Goal: Transaction & Acquisition: Purchase product/service

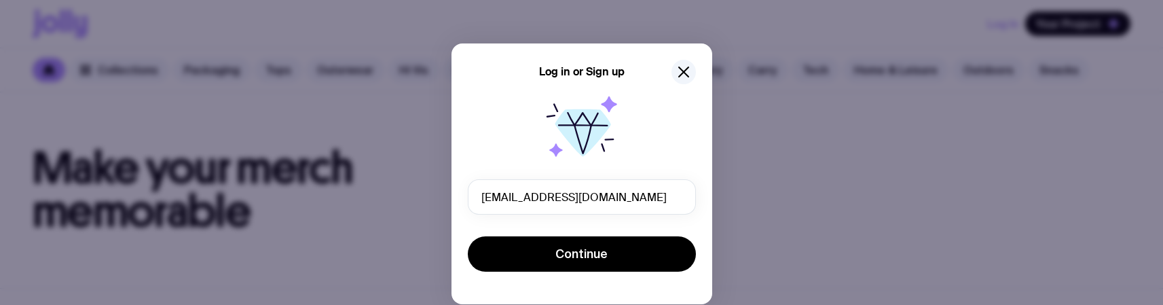
type input "u1@gmail.com"
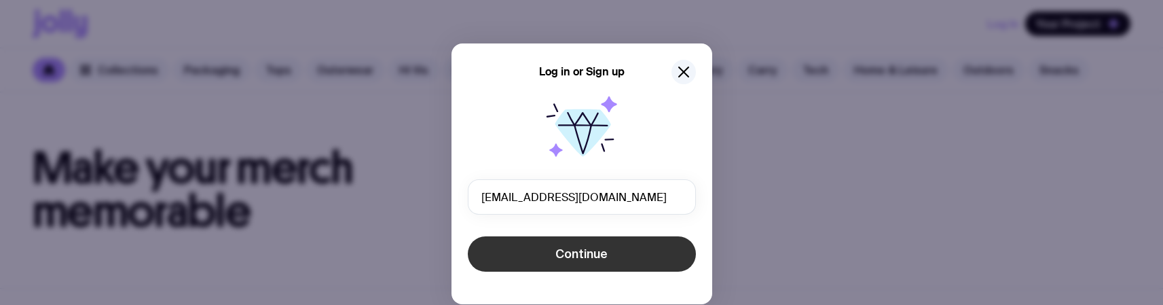
click at [624, 246] on button "Continue" at bounding box center [582, 253] width 228 height 35
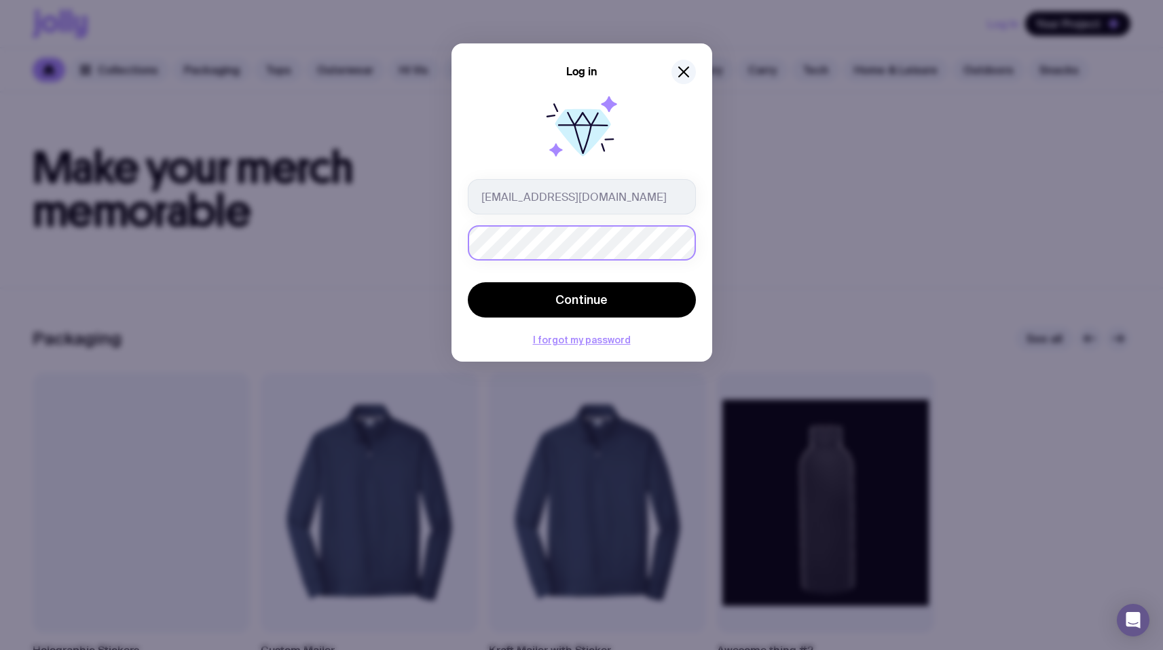
click at [468, 282] on button "Continue" at bounding box center [582, 299] width 228 height 35
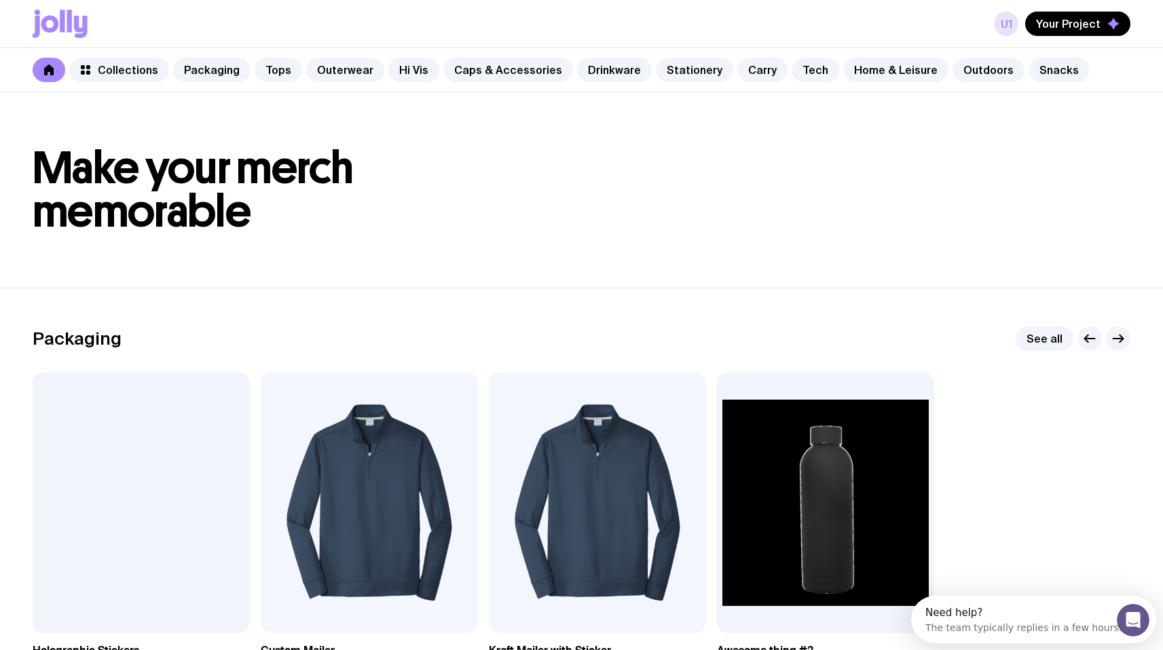
click at [1012, 24] on link "u1" at bounding box center [1006, 24] width 24 height 24
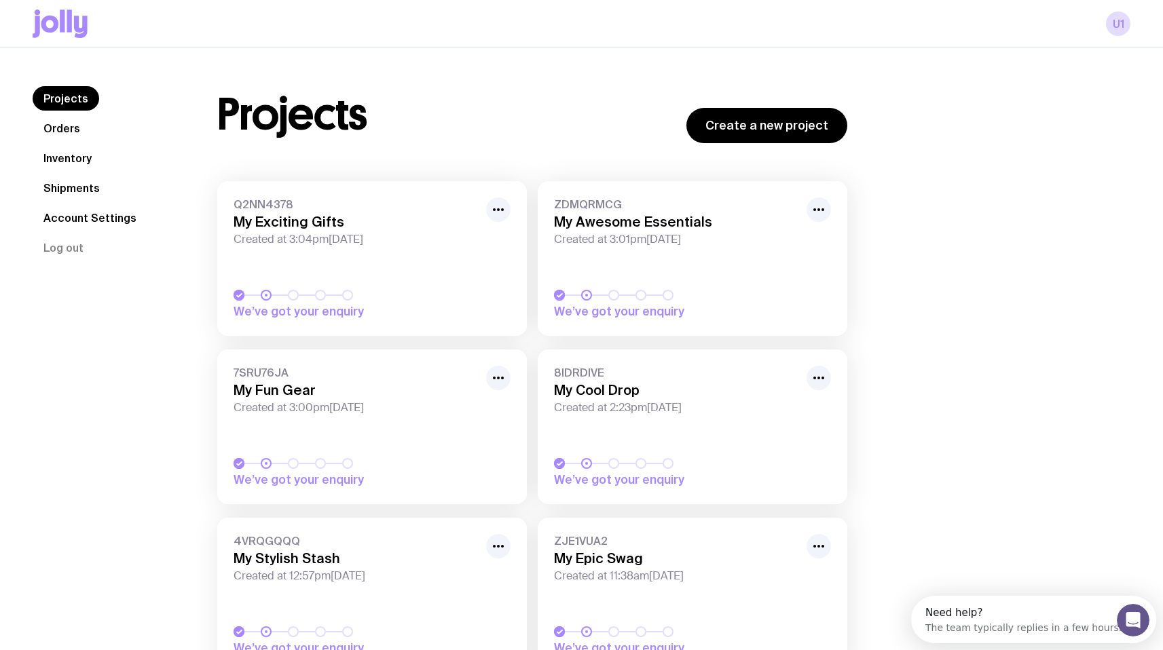
click at [63, 39] on div "u1" at bounding box center [582, 24] width 1098 height 48
click at [74, 15] on icon at bounding box center [60, 24] width 55 height 29
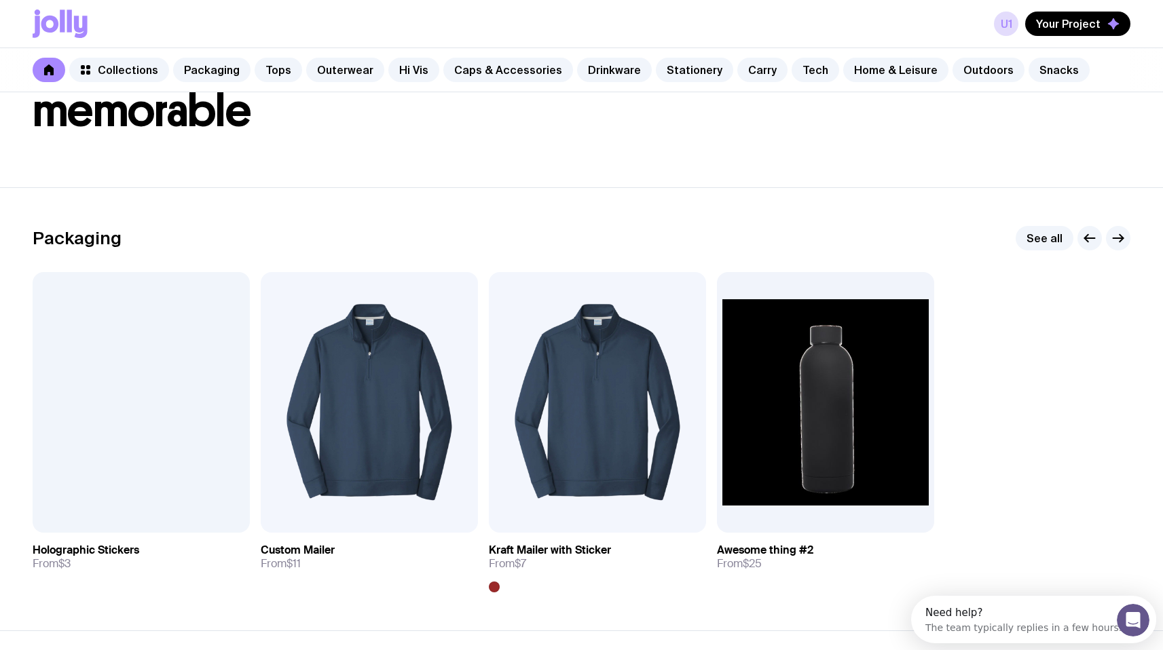
scroll to position [113, 0]
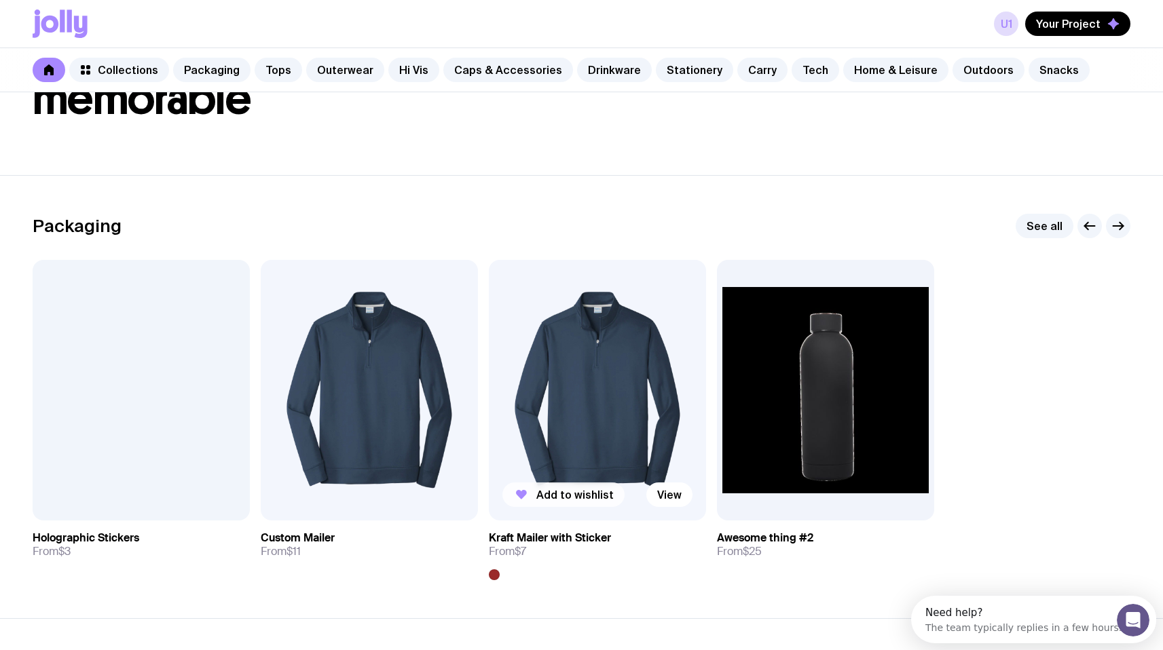
click at [525, 304] on button "Add to wishlist" at bounding box center [563, 495] width 122 height 24
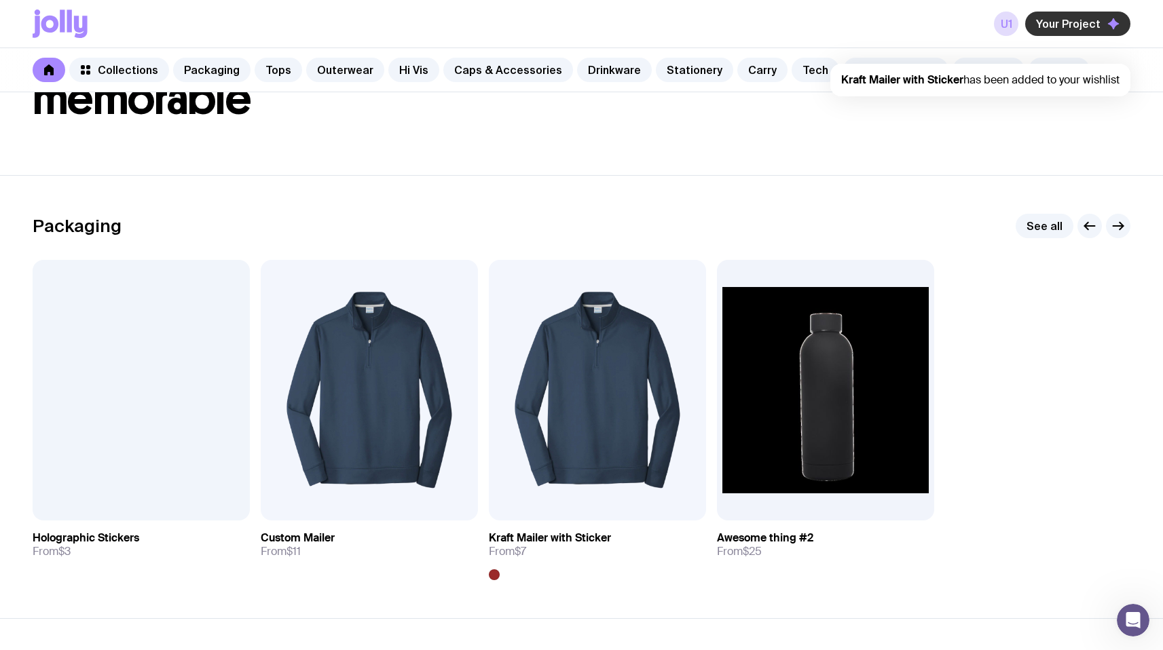
click at [1069, 23] on span "Your Project" at bounding box center [1068, 24] width 64 height 14
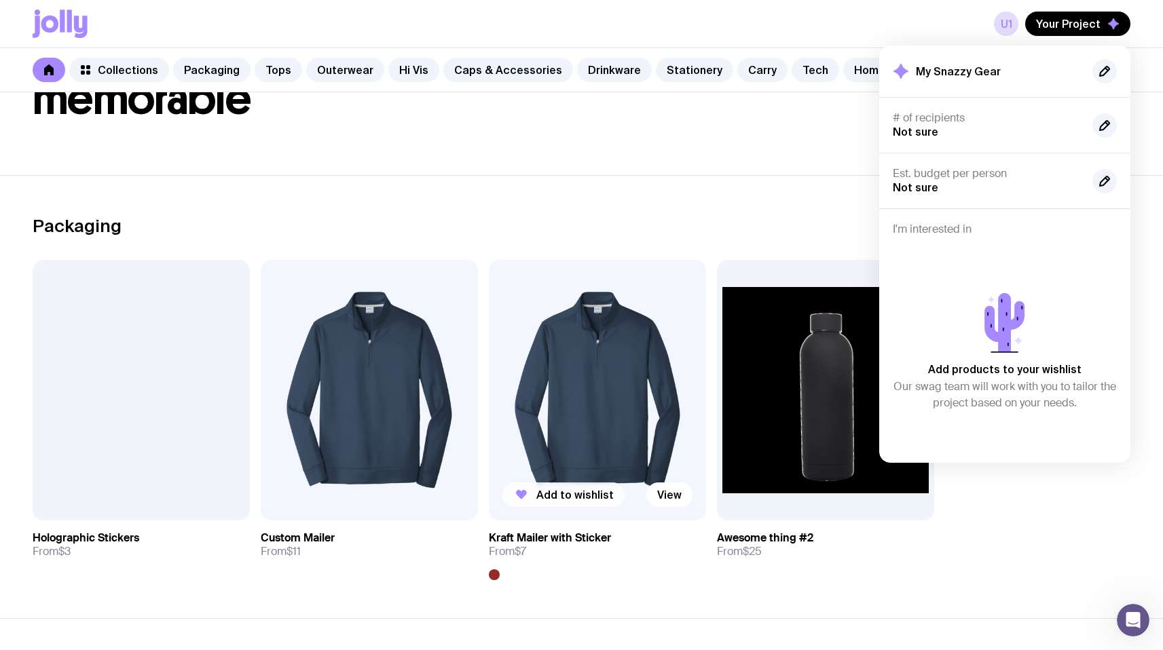
scroll to position [0, 0]
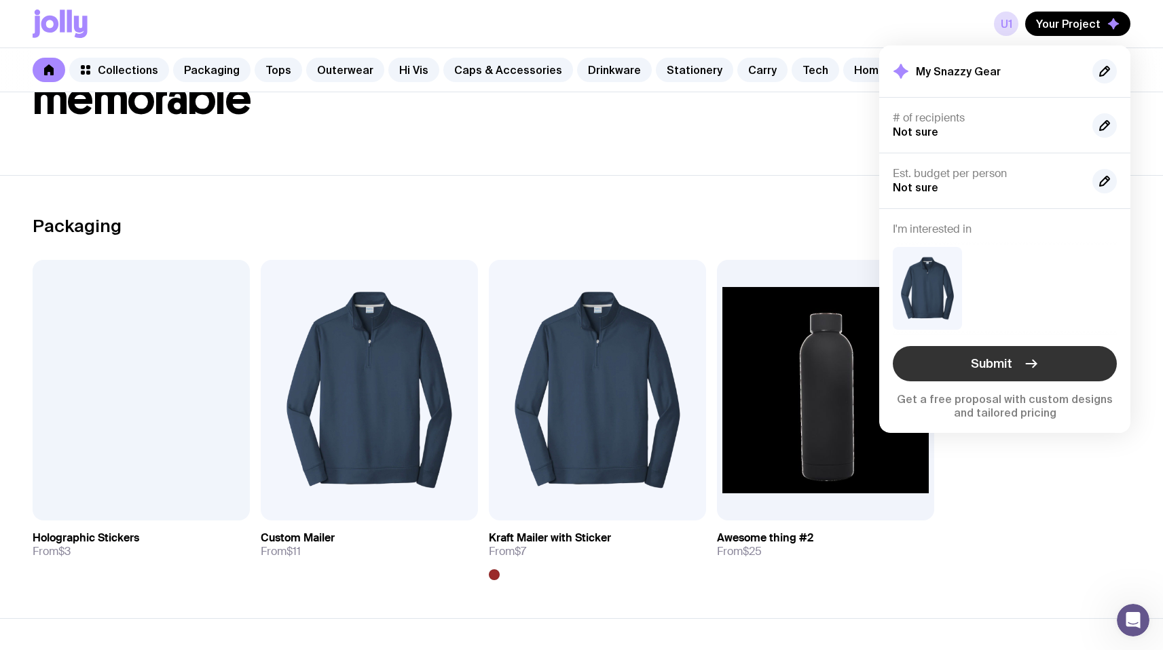
click at [979, 304] on button "Submit" at bounding box center [1005, 363] width 224 height 35
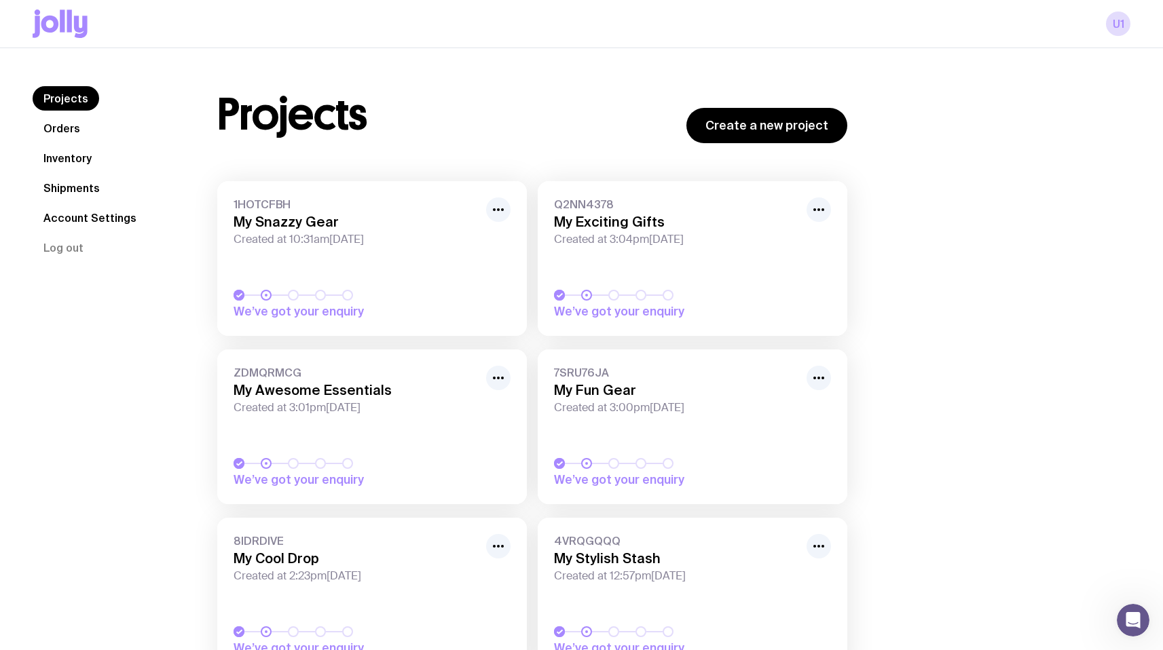
click at [255, 221] on h3 "My Snazzy Gear" at bounding box center [356, 222] width 244 height 16
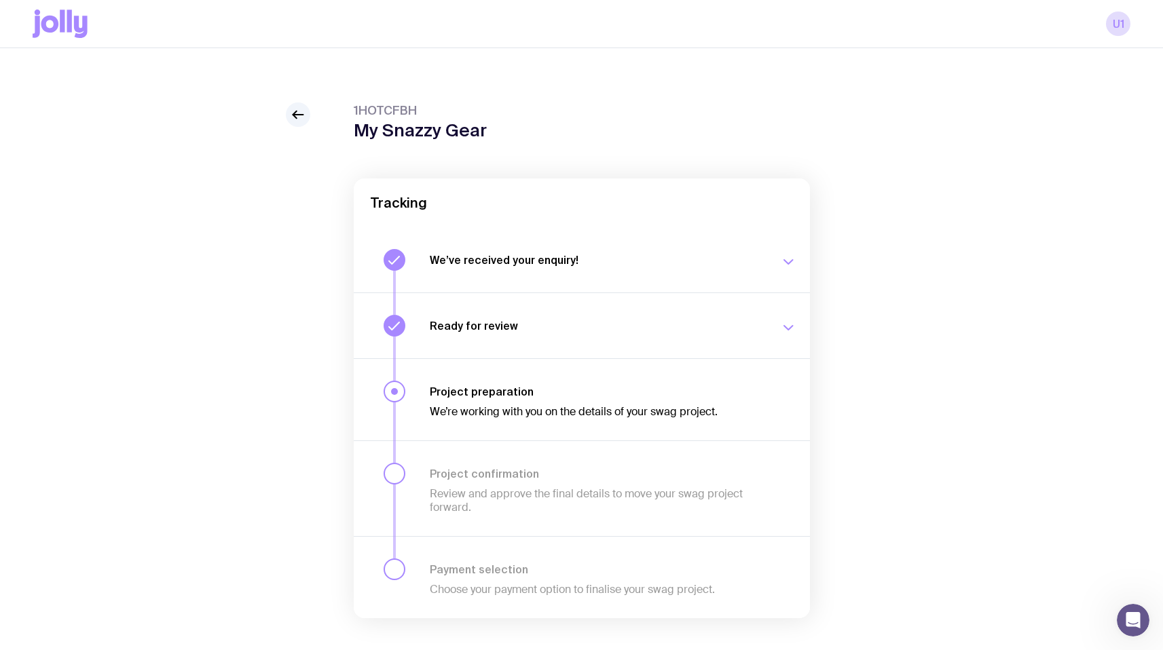
scroll to position [48, 0]
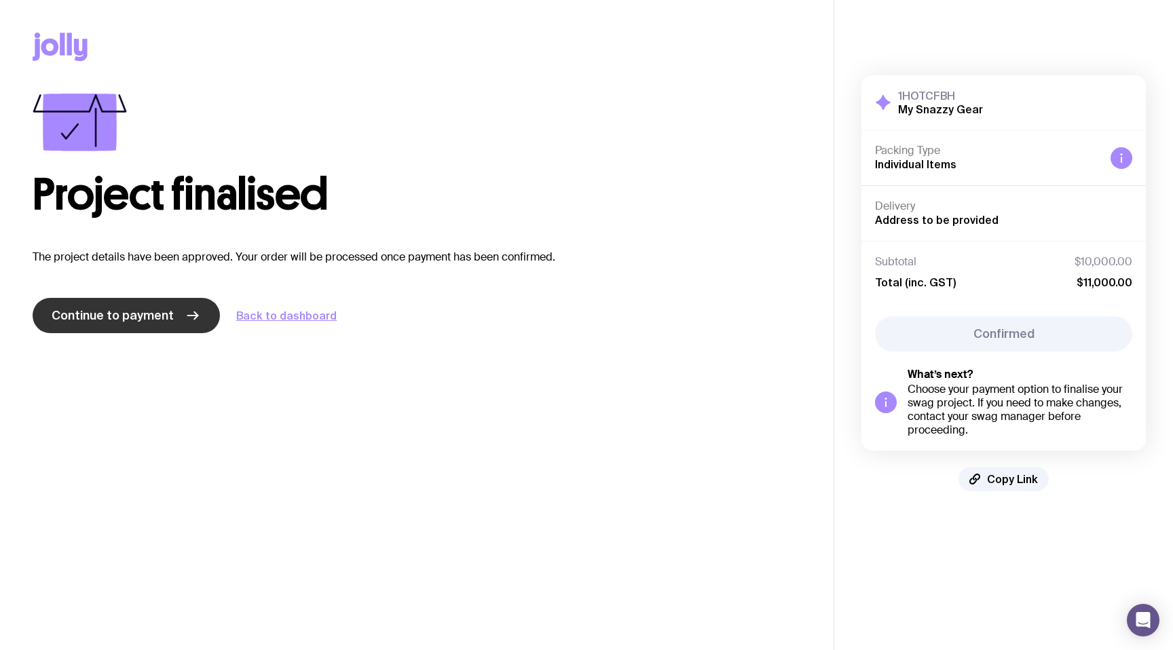
click at [73, 317] on span "Continue to payment" at bounding box center [113, 316] width 122 height 16
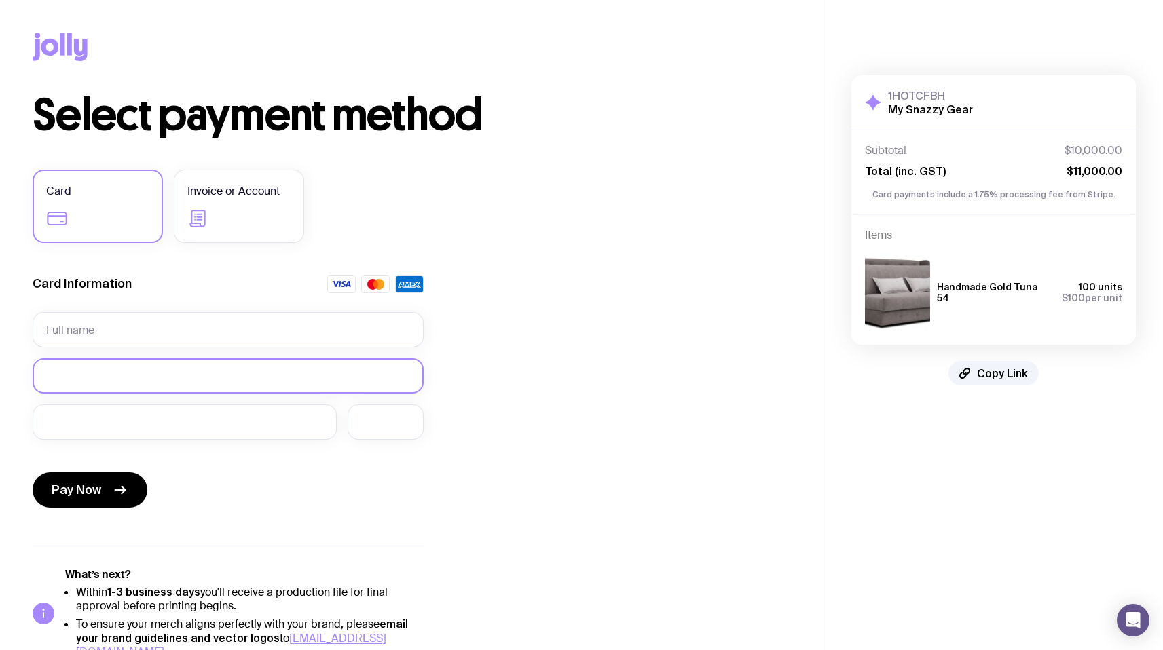
click at [67, 369] on iframe at bounding box center [228, 375] width 364 height 13
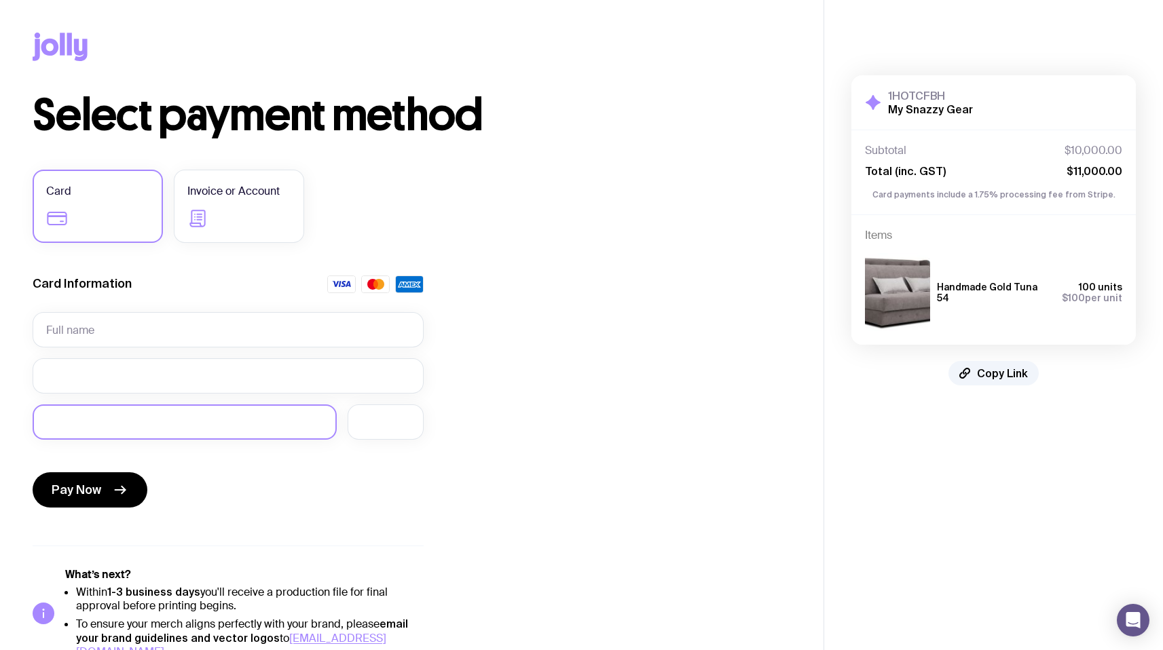
click at [52, 432] on div at bounding box center [185, 422] width 304 height 35
click at [413, 423] on div at bounding box center [386, 422] width 76 height 35
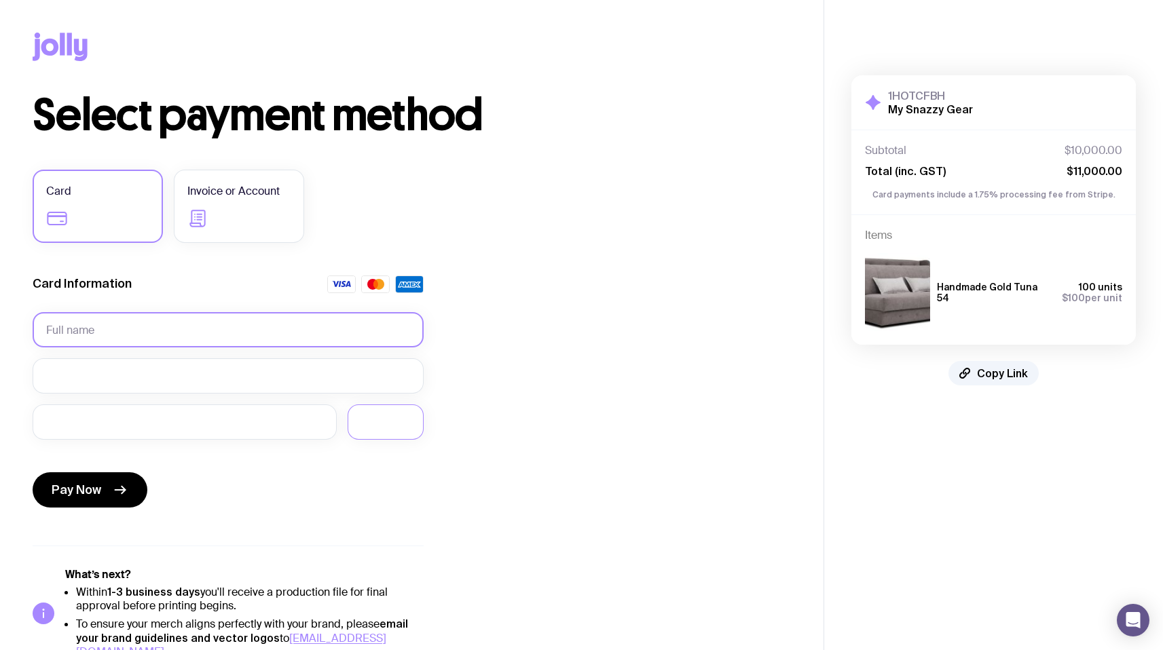
click at [189, 326] on input "text" at bounding box center [228, 329] width 391 height 35
type input "serg test"
click at [105, 481] on button "Pay Now" at bounding box center [90, 490] width 115 height 35
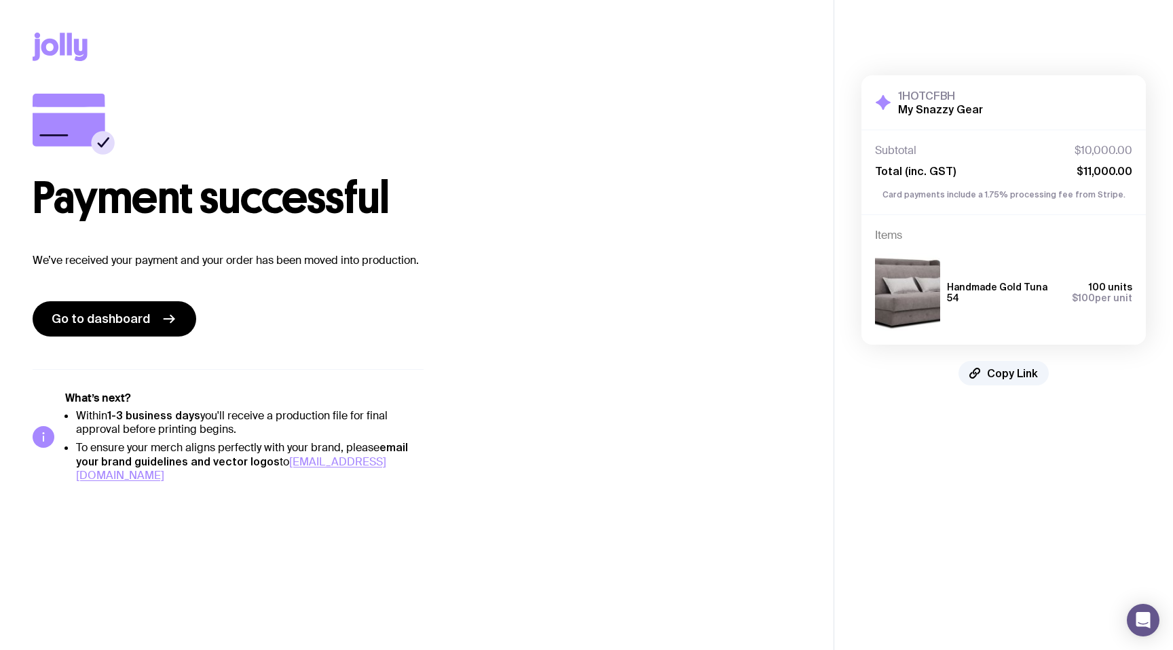
click at [54, 44] on icon at bounding box center [50, 47] width 18 height 17
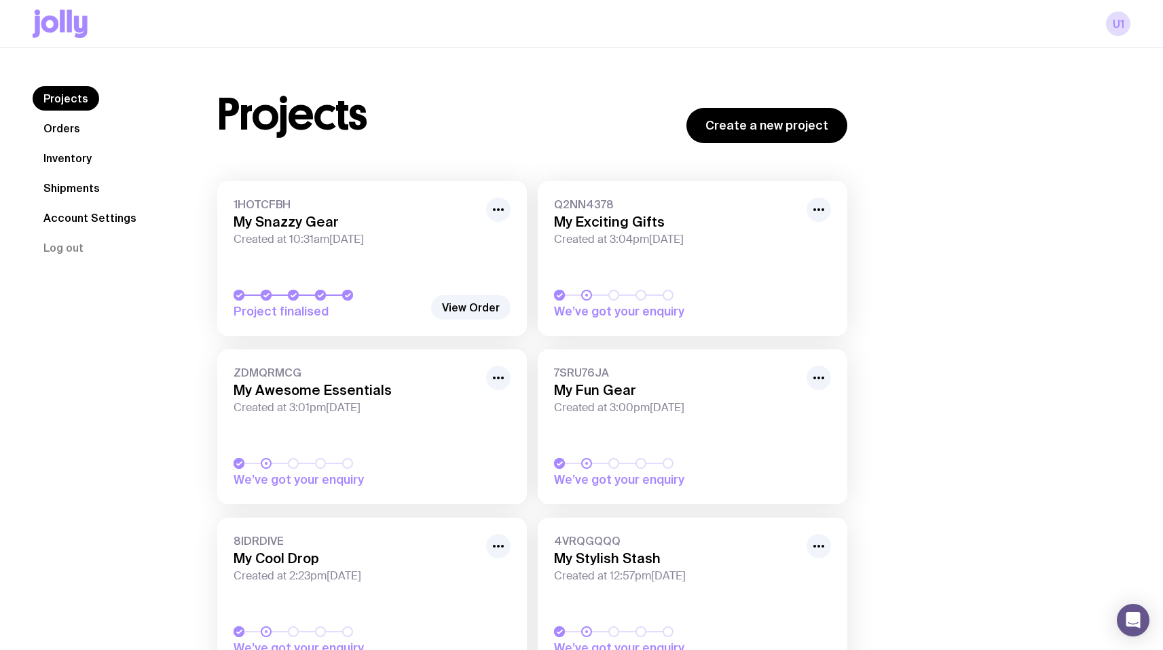
click at [66, 121] on link "Orders" at bounding box center [62, 128] width 58 height 24
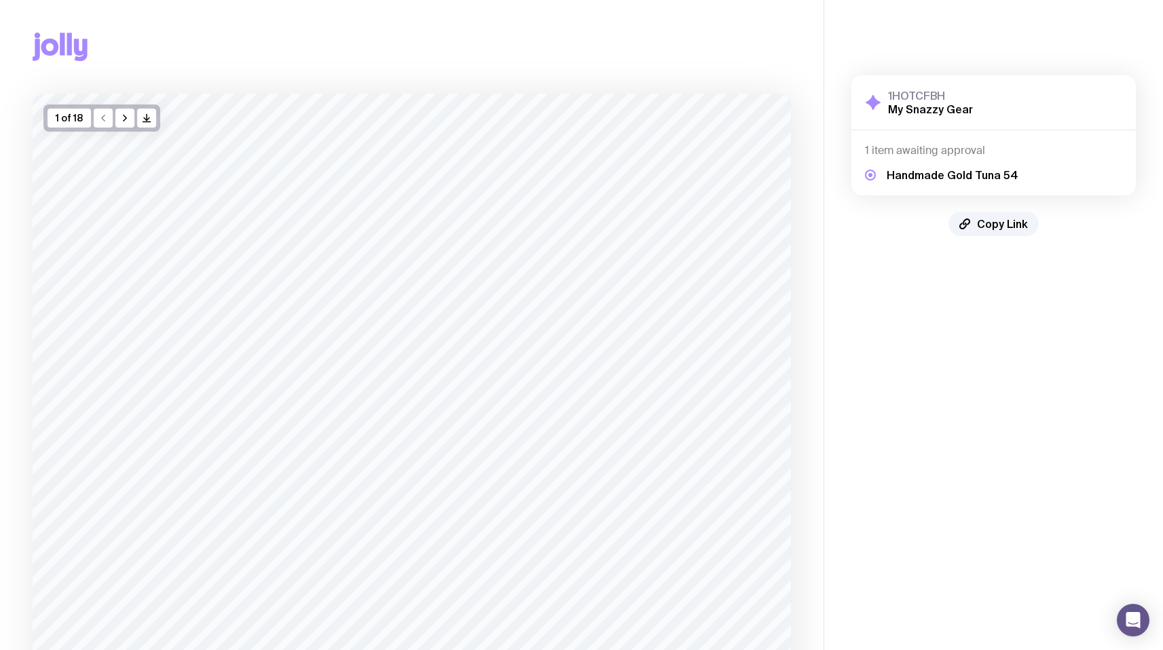
click at [64, 49] on icon at bounding box center [62, 44] width 5 height 22
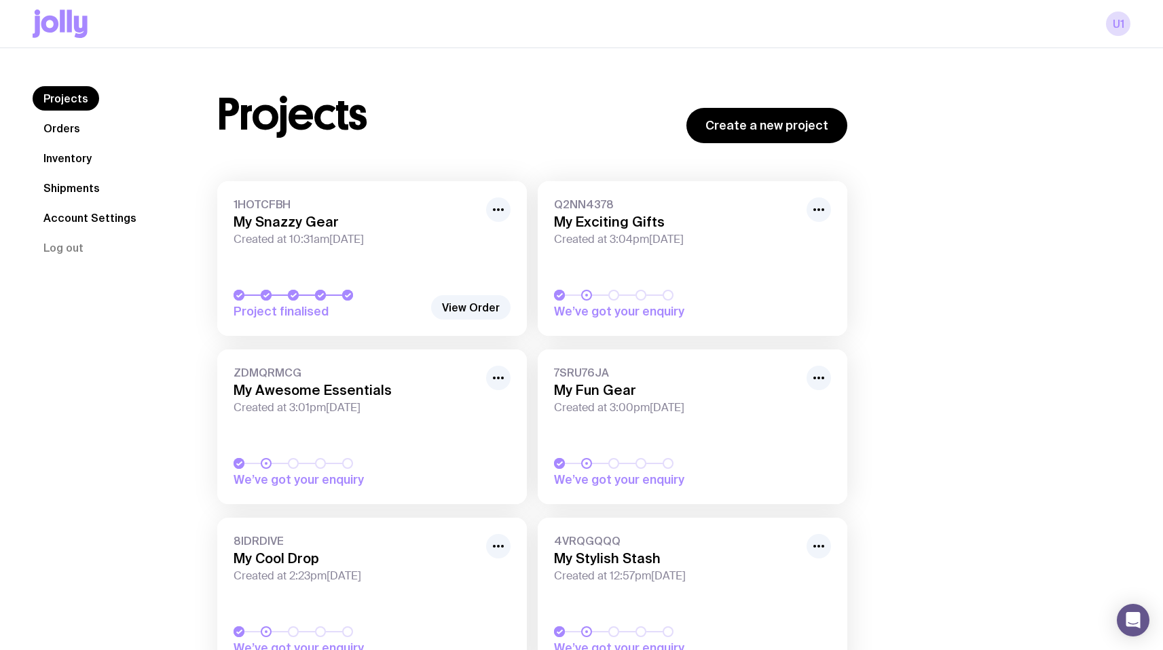
click at [69, 124] on link "Orders" at bounding box center [62, 128] width 58 height 24
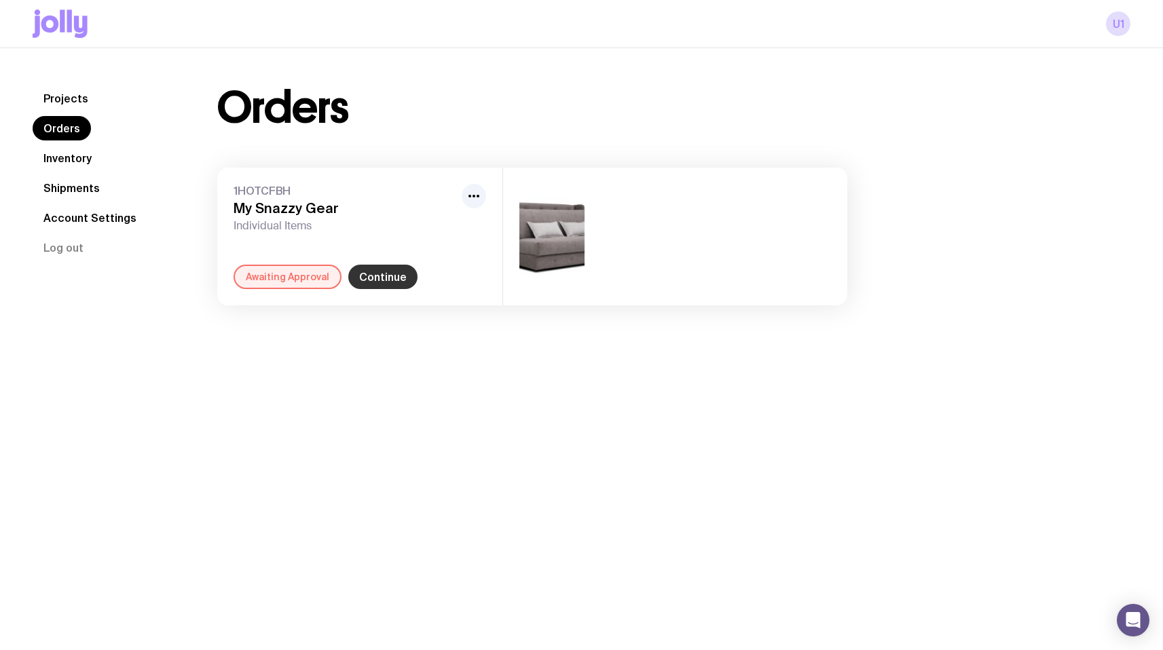
click at [371, 276] on link "Continue" at bounding box center [382, 277] width 69 height 24
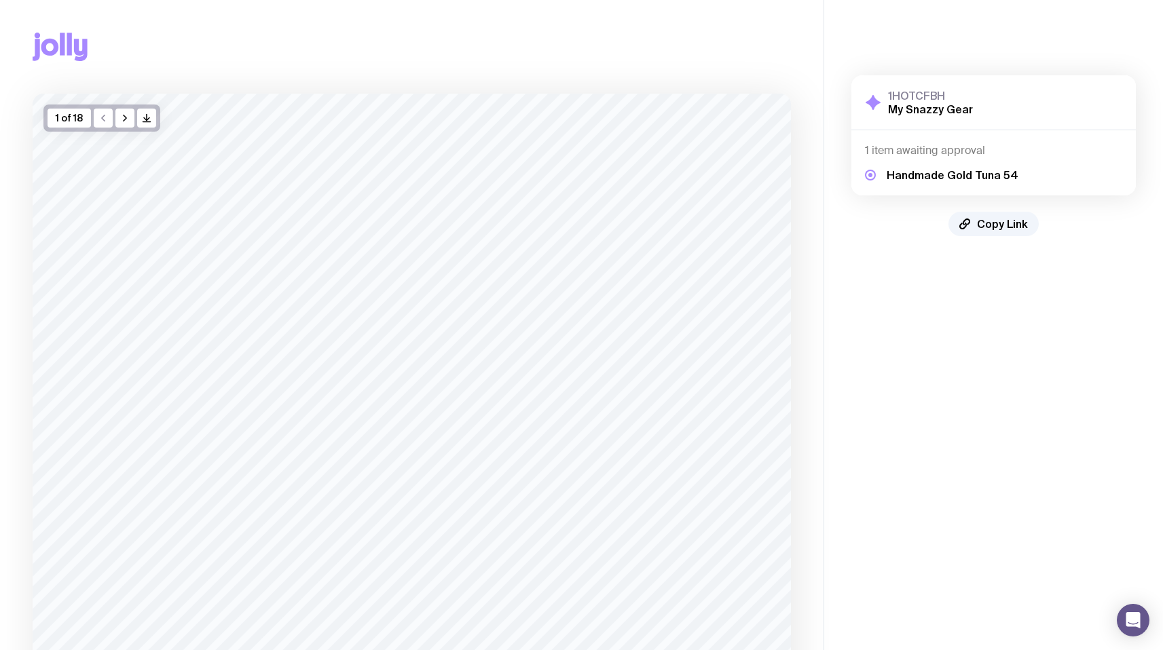
click at [50, 33] on icon at bounding box center [60, 47] width 55 height 29
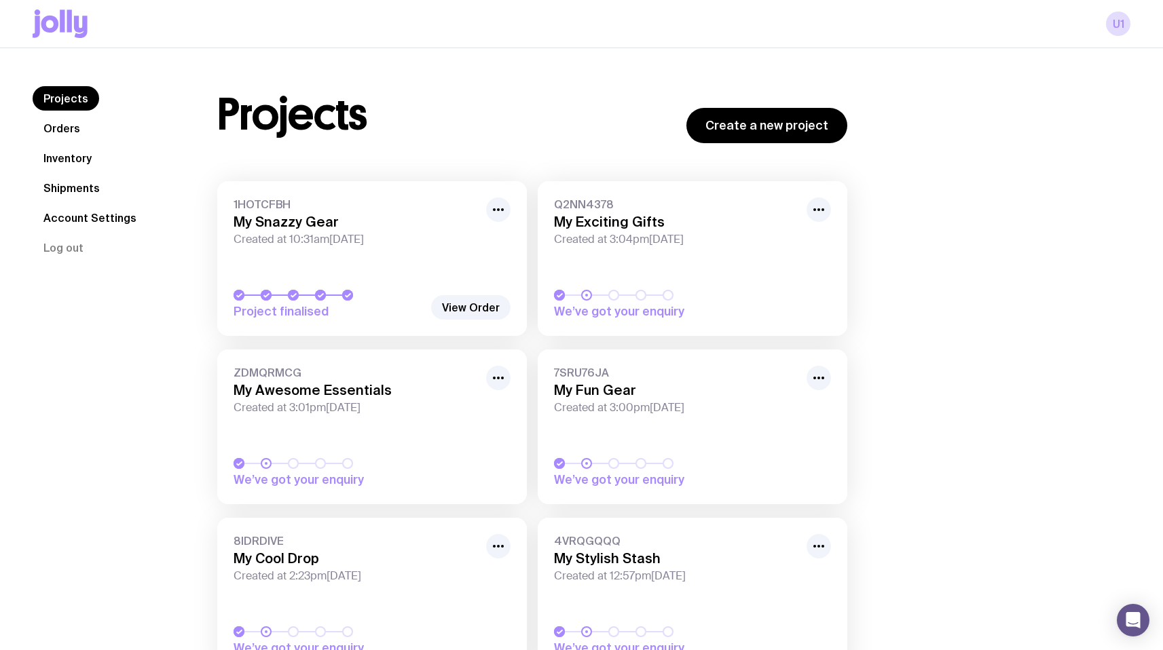
click at [68, 23] on icon at bounding box center [69, 21] width 5 height 22
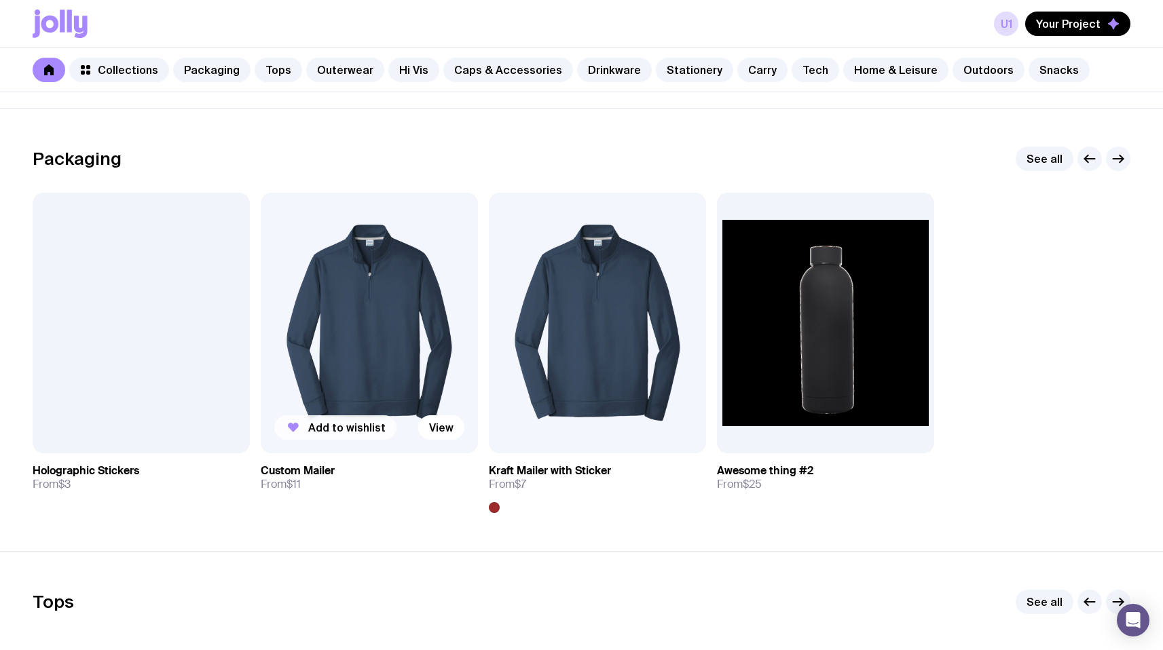
scroll to position [181, 0]
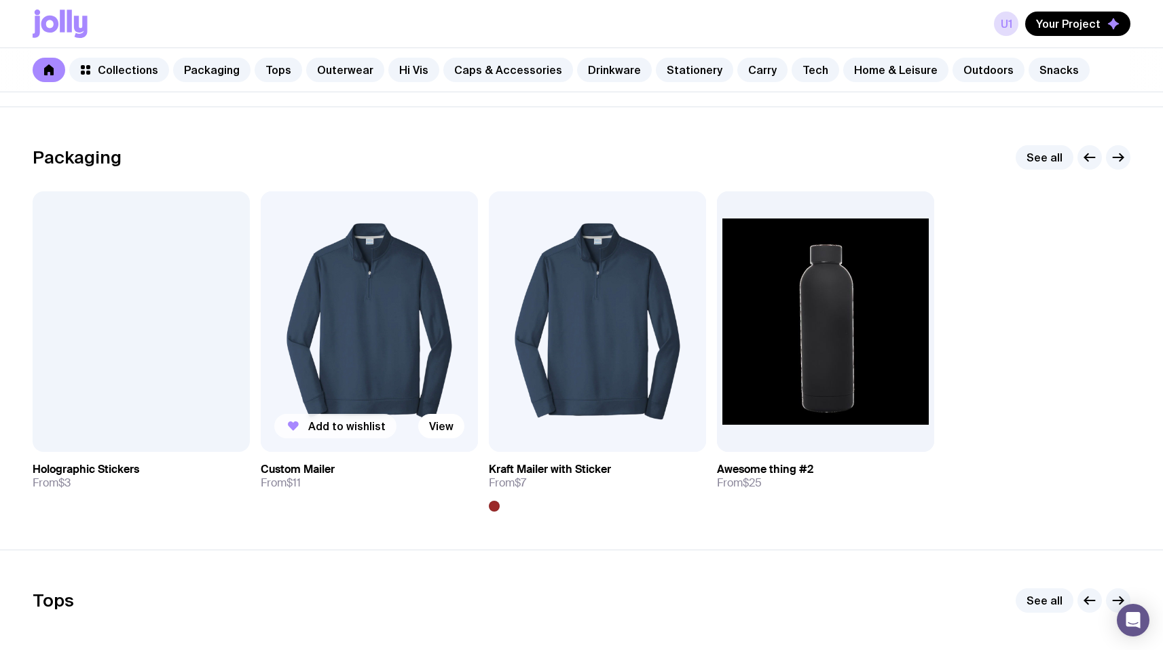
click at [359, 428] on span "Add to wishlist" at bounding box center [346, 427] width 77 height 14
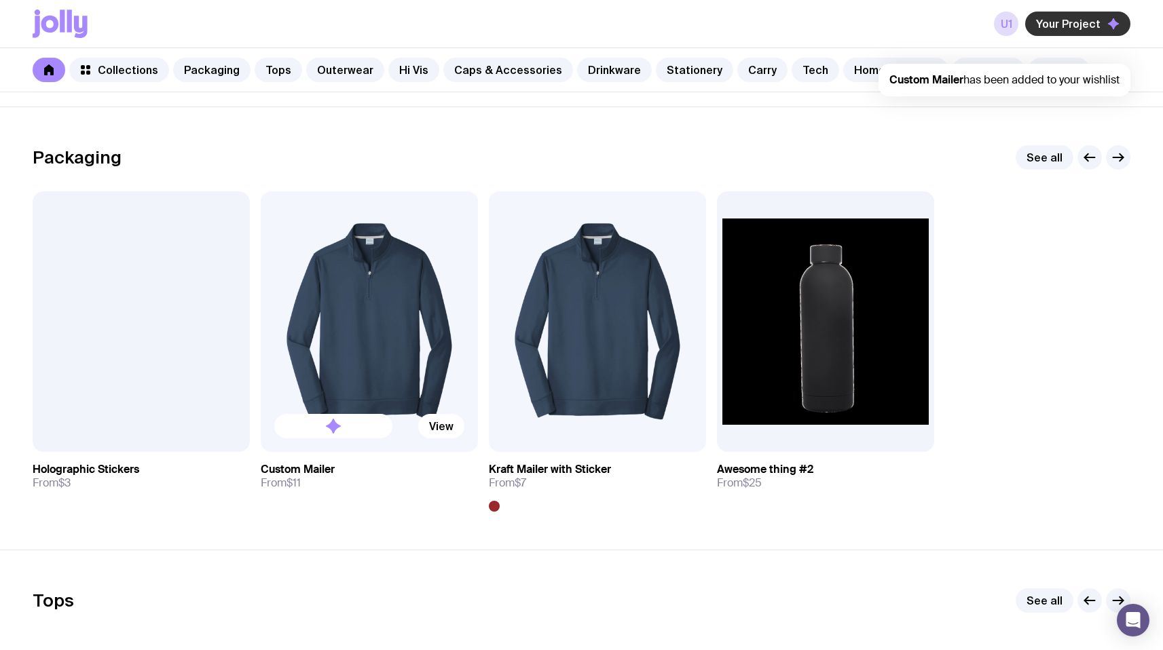
click at [1094, 12] on button "Your Project" at bounding box center [1077, 24] width 105 height 24
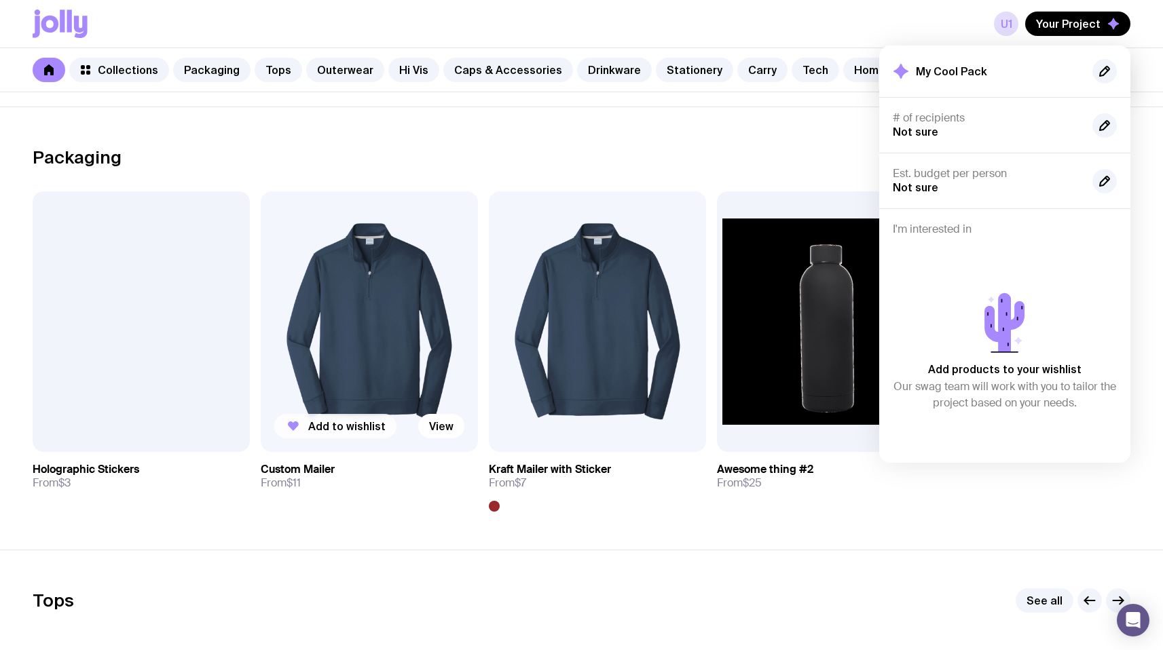
scroll to position [0, 0]
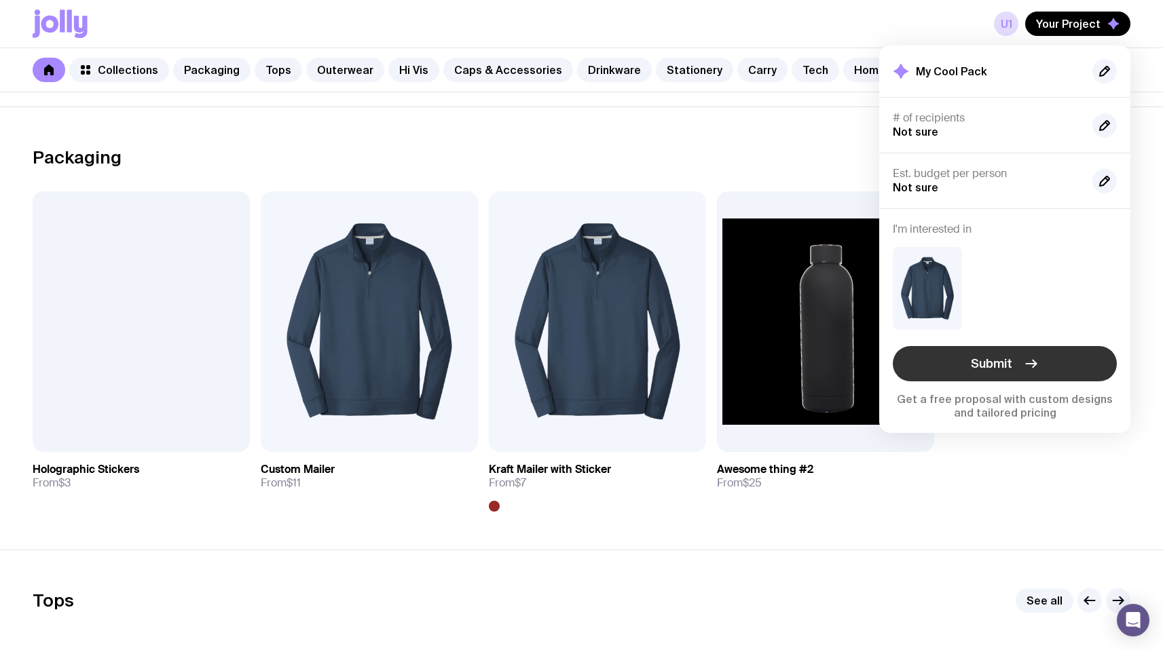
click at [1009, 372] on button "Submit" at bounding box center [1005, 363] width 224 height 35
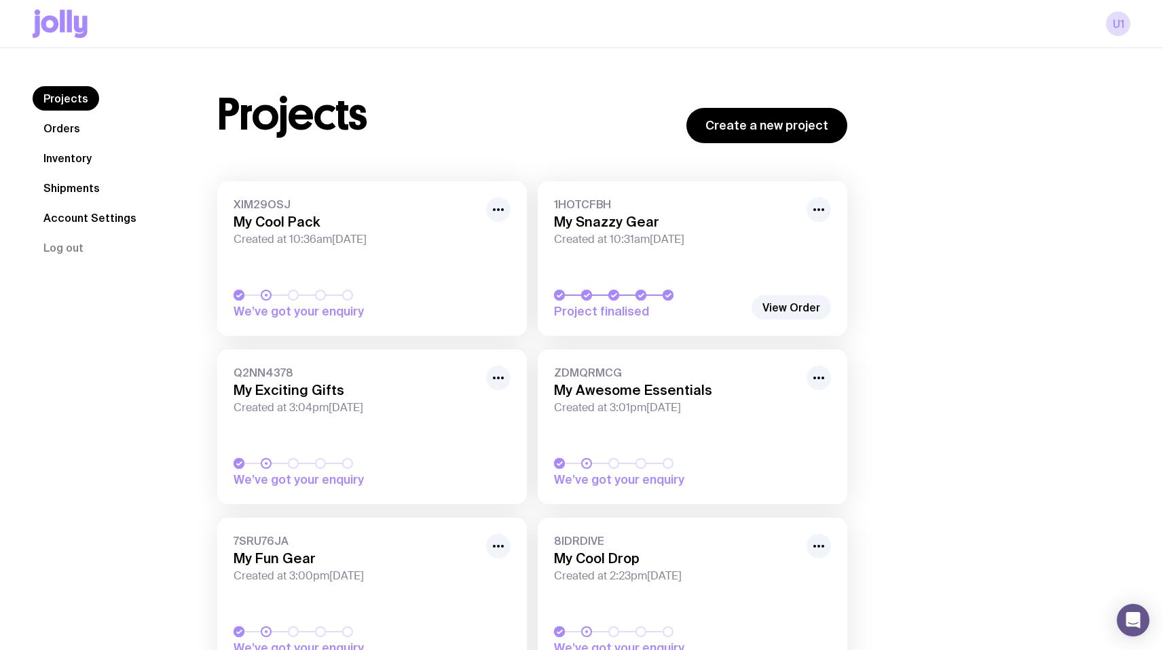
click at [260, 217] on h3 "My Cool Pack" at bounding box center [356, 222] width 244 height 16
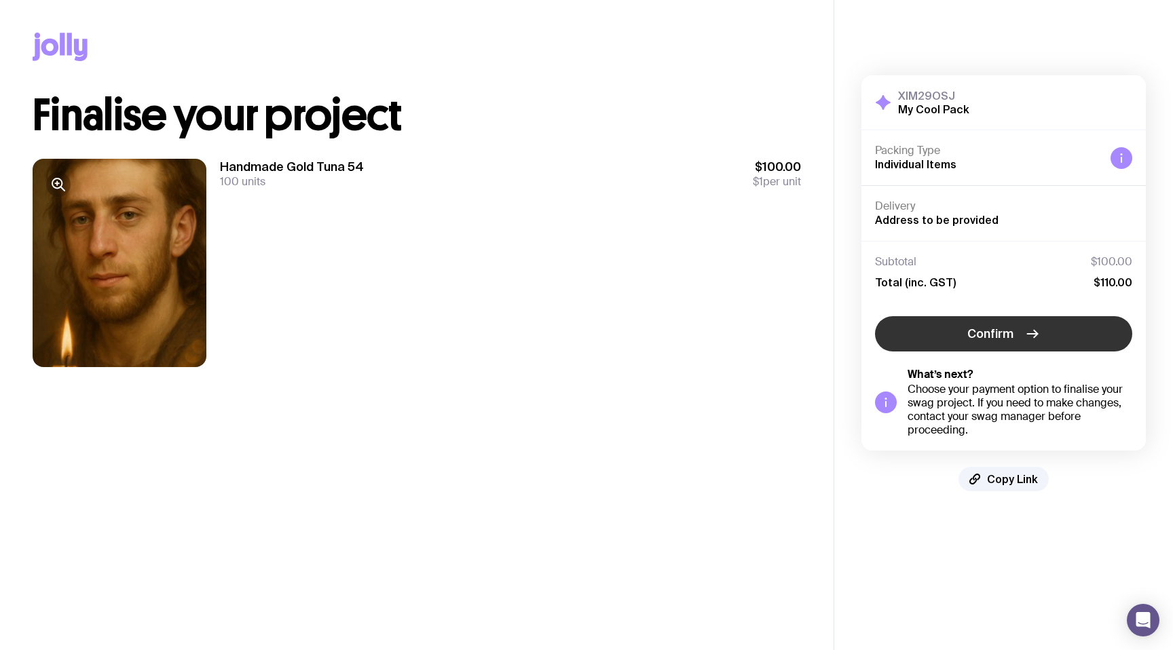
click at [942, 336] on button "Confirm" at bounding box center [1003, 333] width 257 height 35
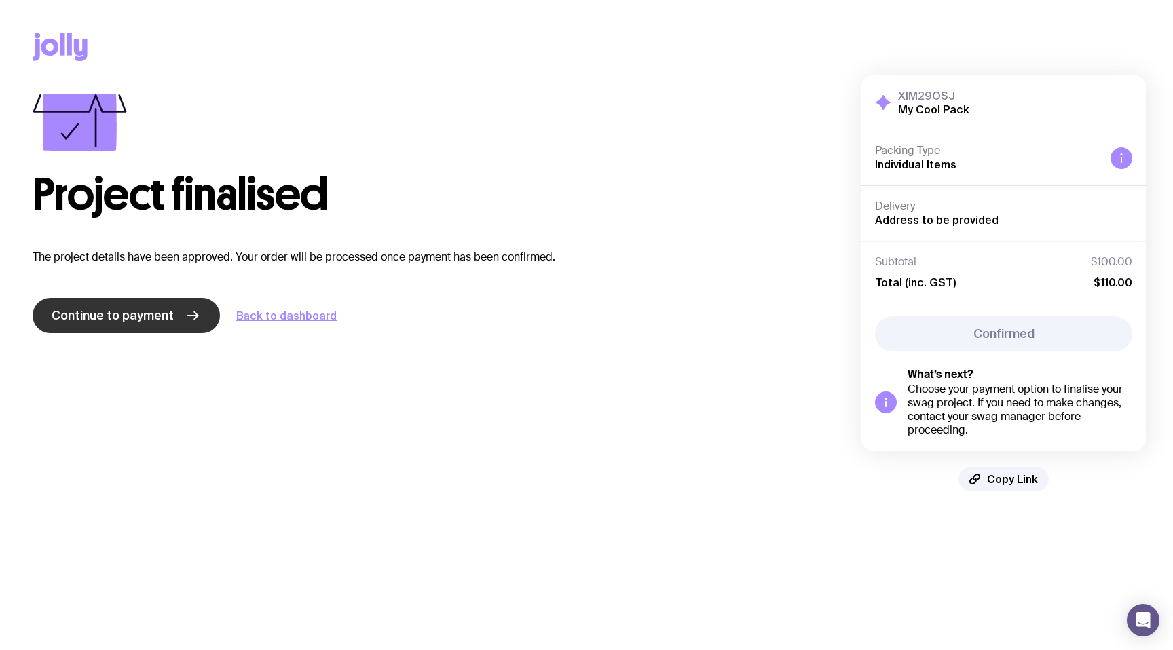
click at [187, 314] on icon at bounding box center [193, 316] width 16 height 16
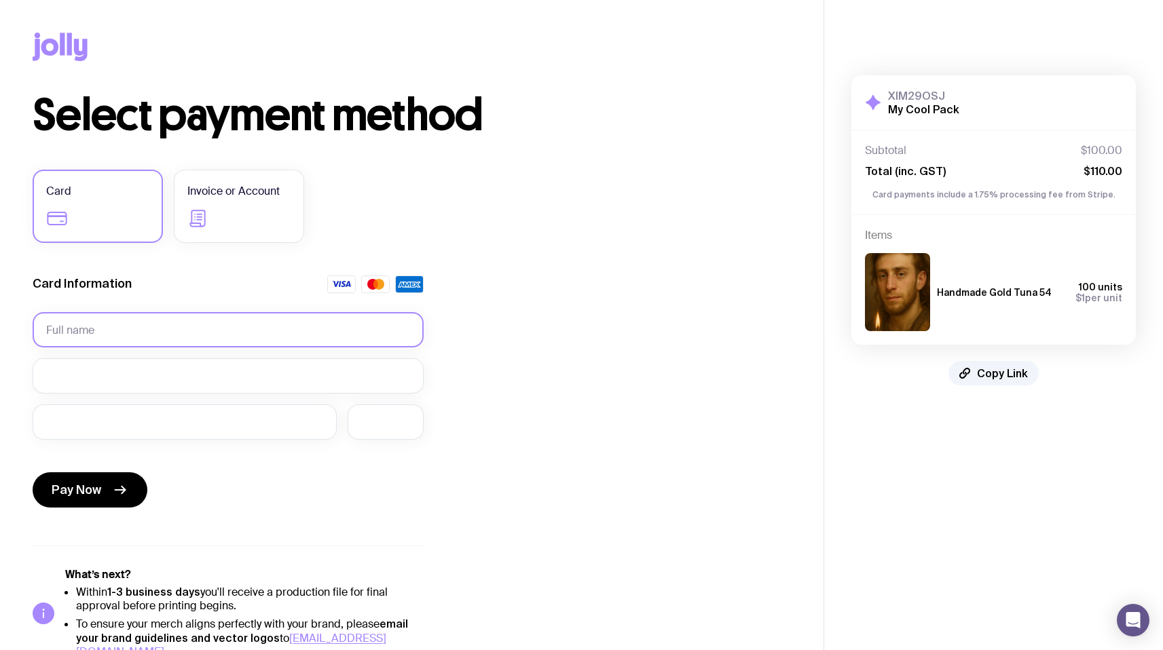
click at [75, 331] on input "text" at bounding box center [228, 329] width 391 height 35
type input "s"
type input "test test"
click at [74, 359] on div at bounding box center [228, 375] width 391 height 35
click at [358, 423] on div at bounding box center [386, 422] width 76 height 35
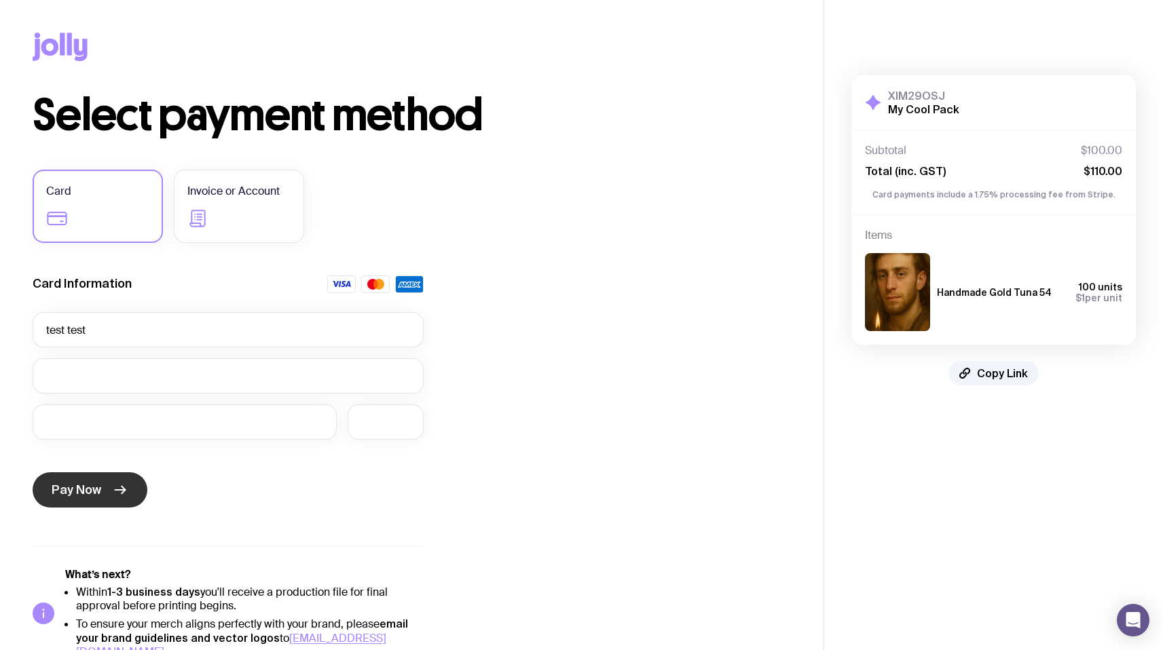
click at [84, 482] on span "Pay Now" at bounding box center [77, 490] width 50 height 16
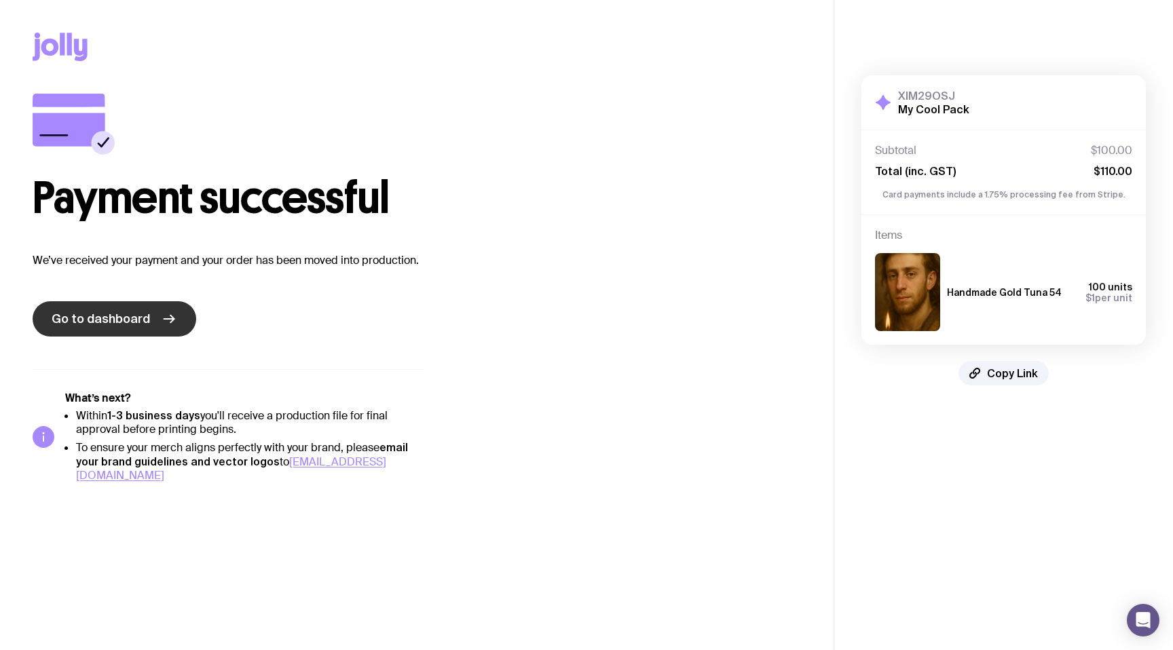
click at [92, 310] on link "Go to dashboard" at bounding box center [115, 318] width 164 height 35
